Goal: Task Accomplishment & Management: Use online tool/utility

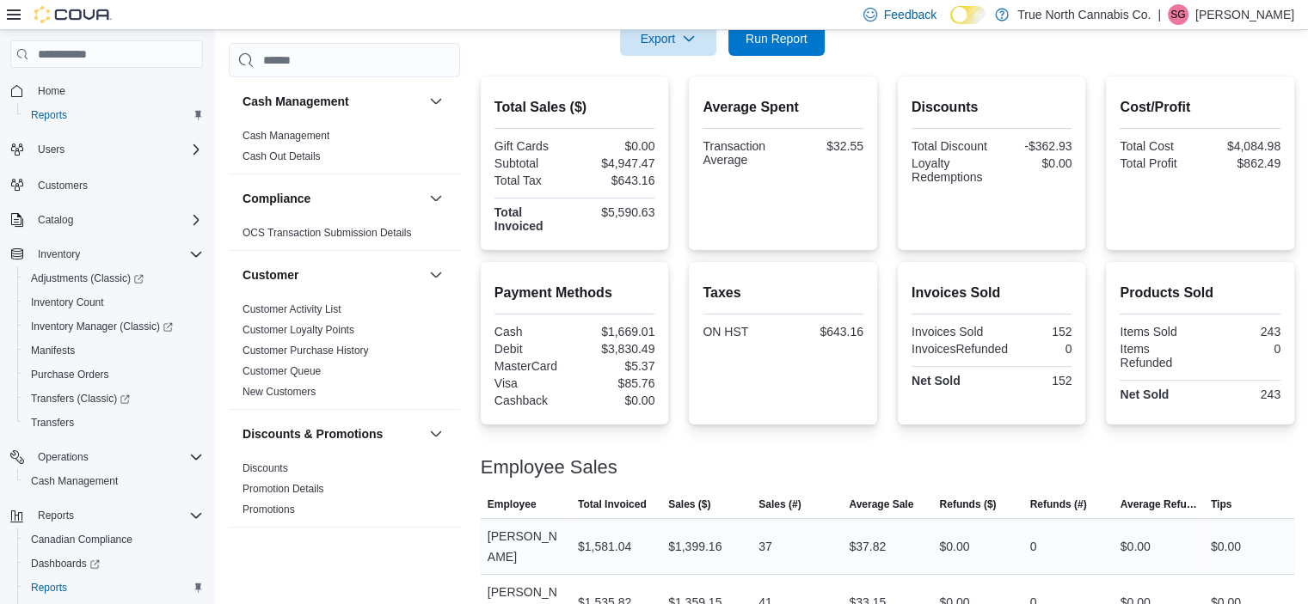
scroll to position [366, 0]
click at [788, 43] on span "Run Report" at bounding box center [776, 36] width 62 height 17
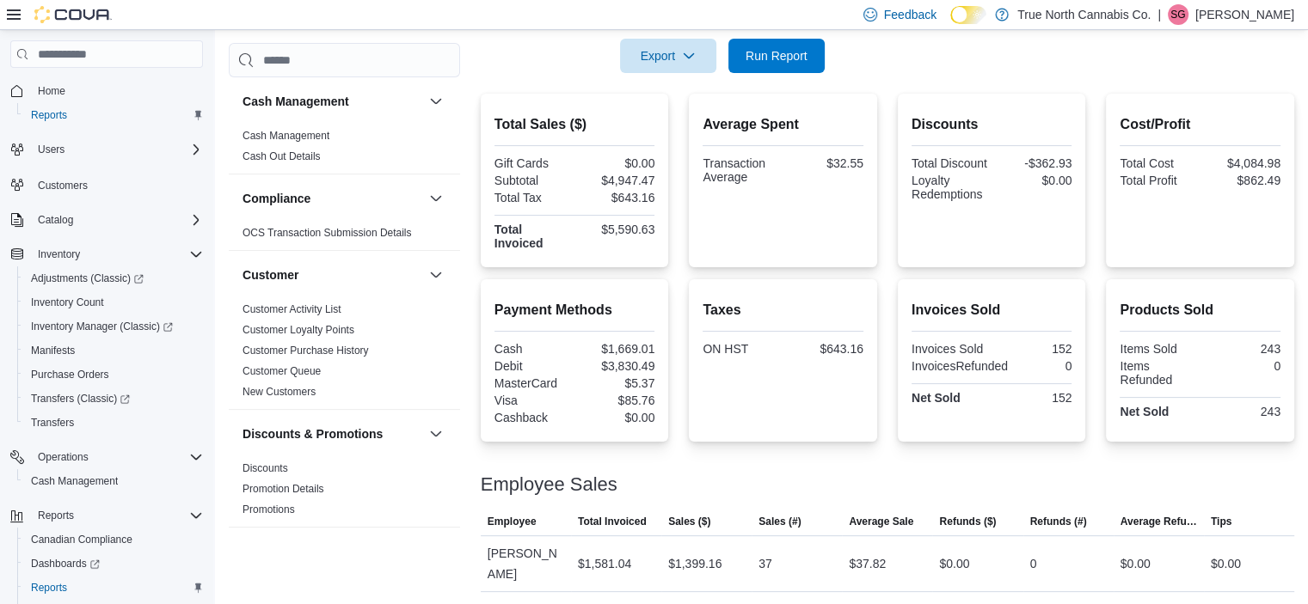
scroll to position [346, 0]
